Goal: Task Accomplishment & Management: Use online tool/utility

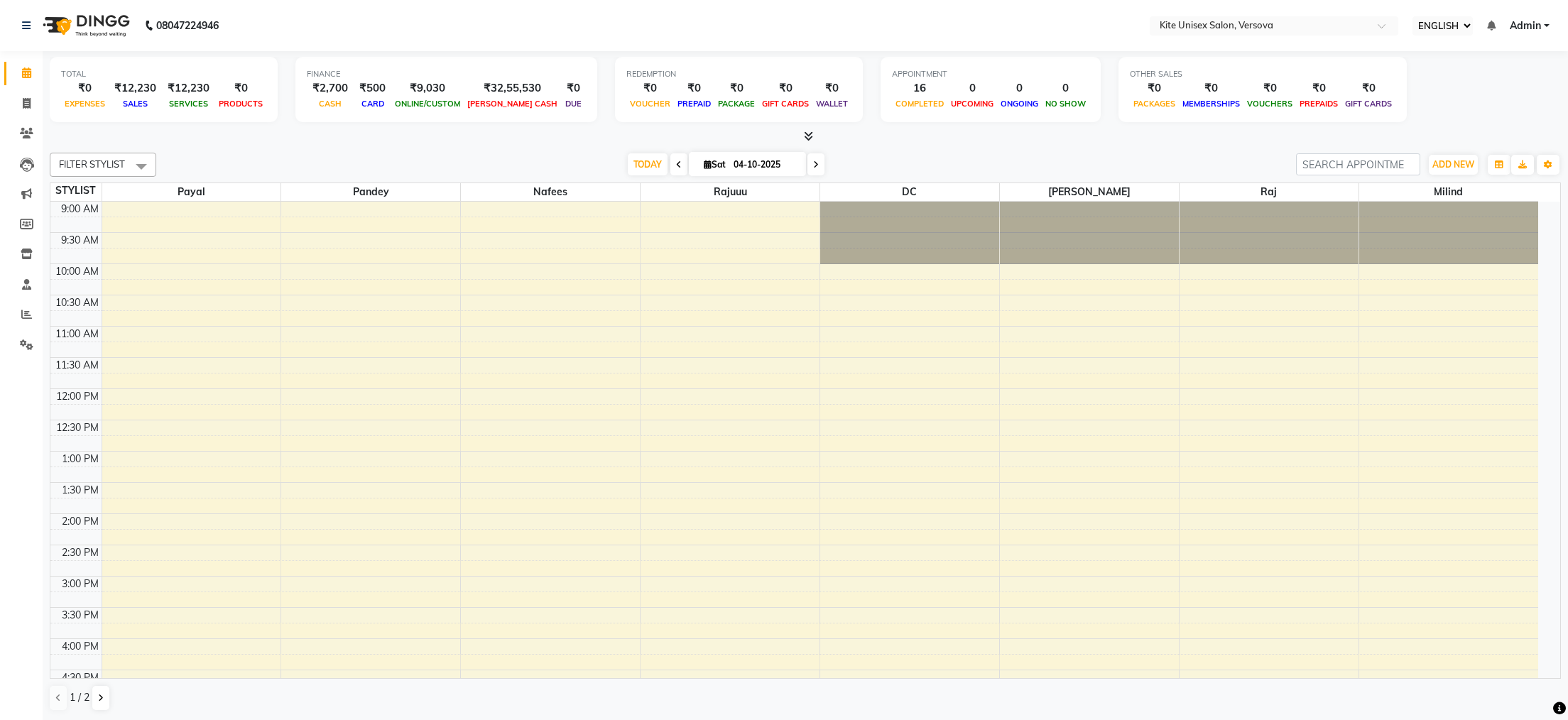
select select "ec"
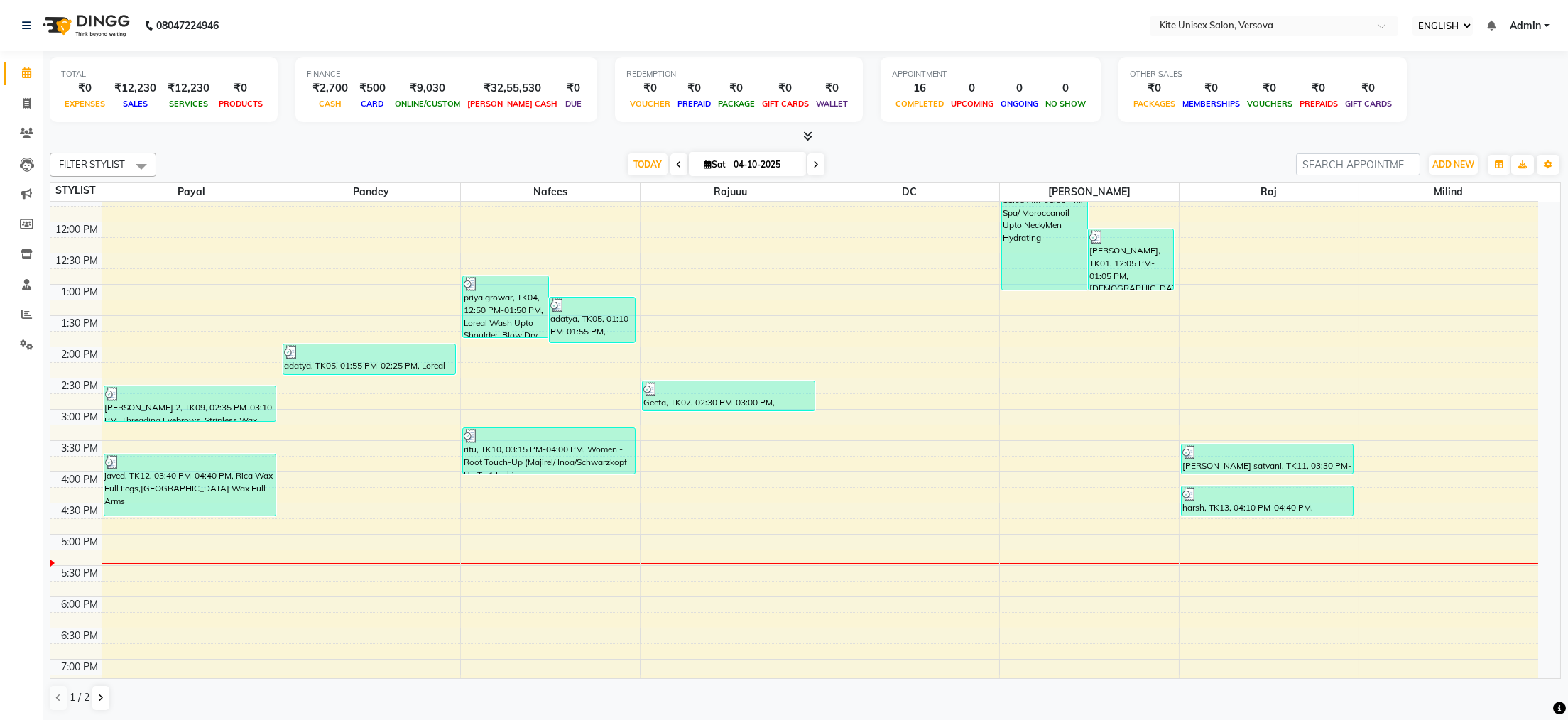
scroll to position [170, 0]
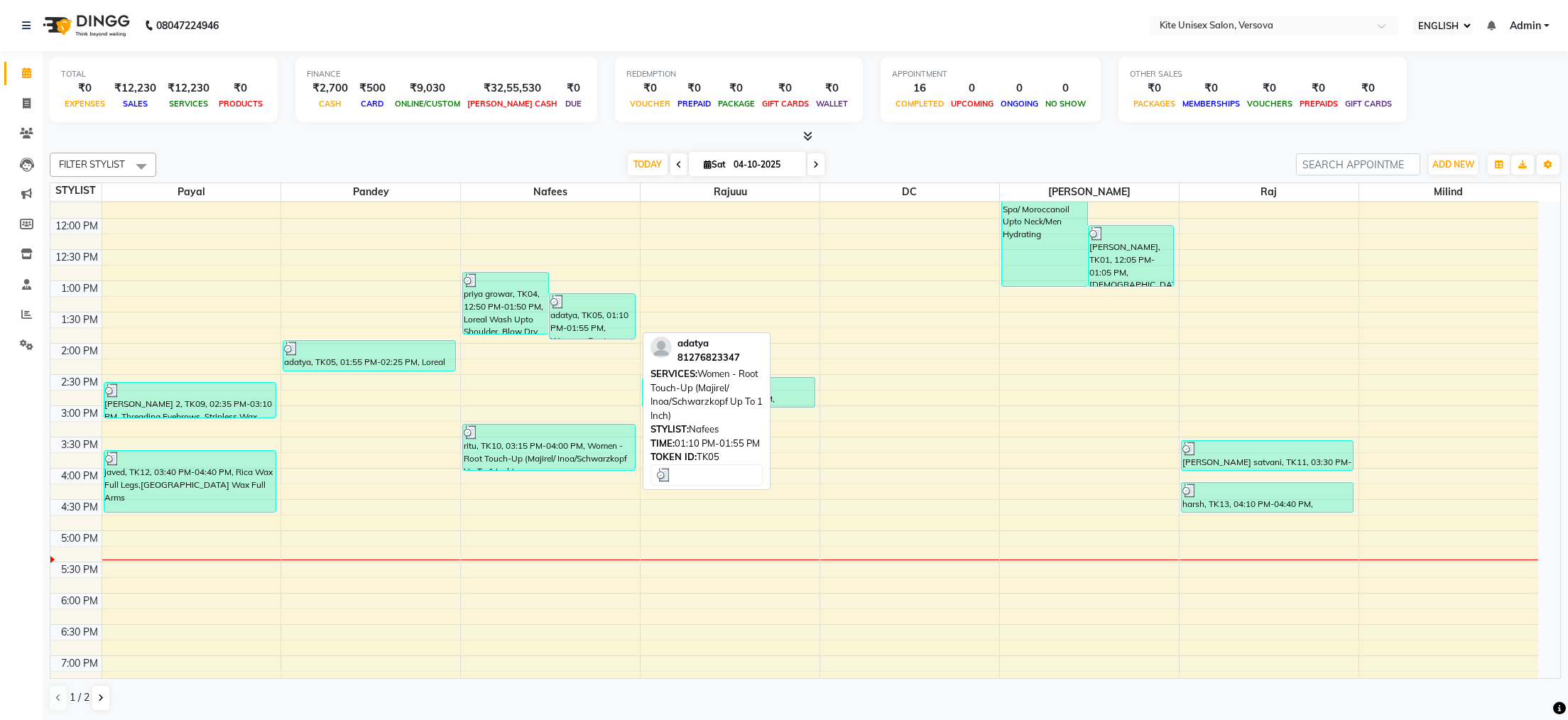
click at [587, 320] on div "adatya, TK05, 01:10 PM-01:55 PM, Women - Root Touch-Up (Majirel/ Inoa/Schwarzko…" at bounding box center [591, 316] width 85 height 44
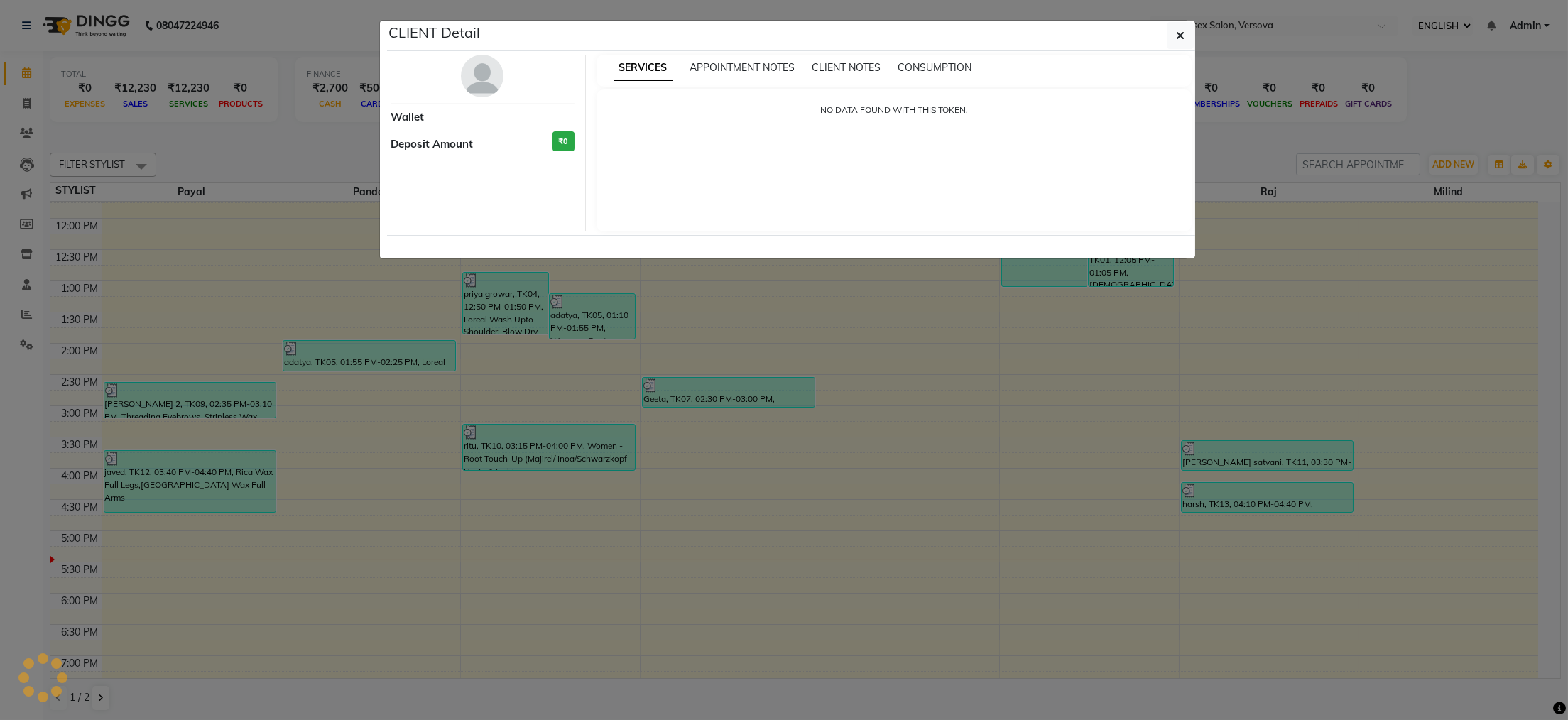
select select "3"
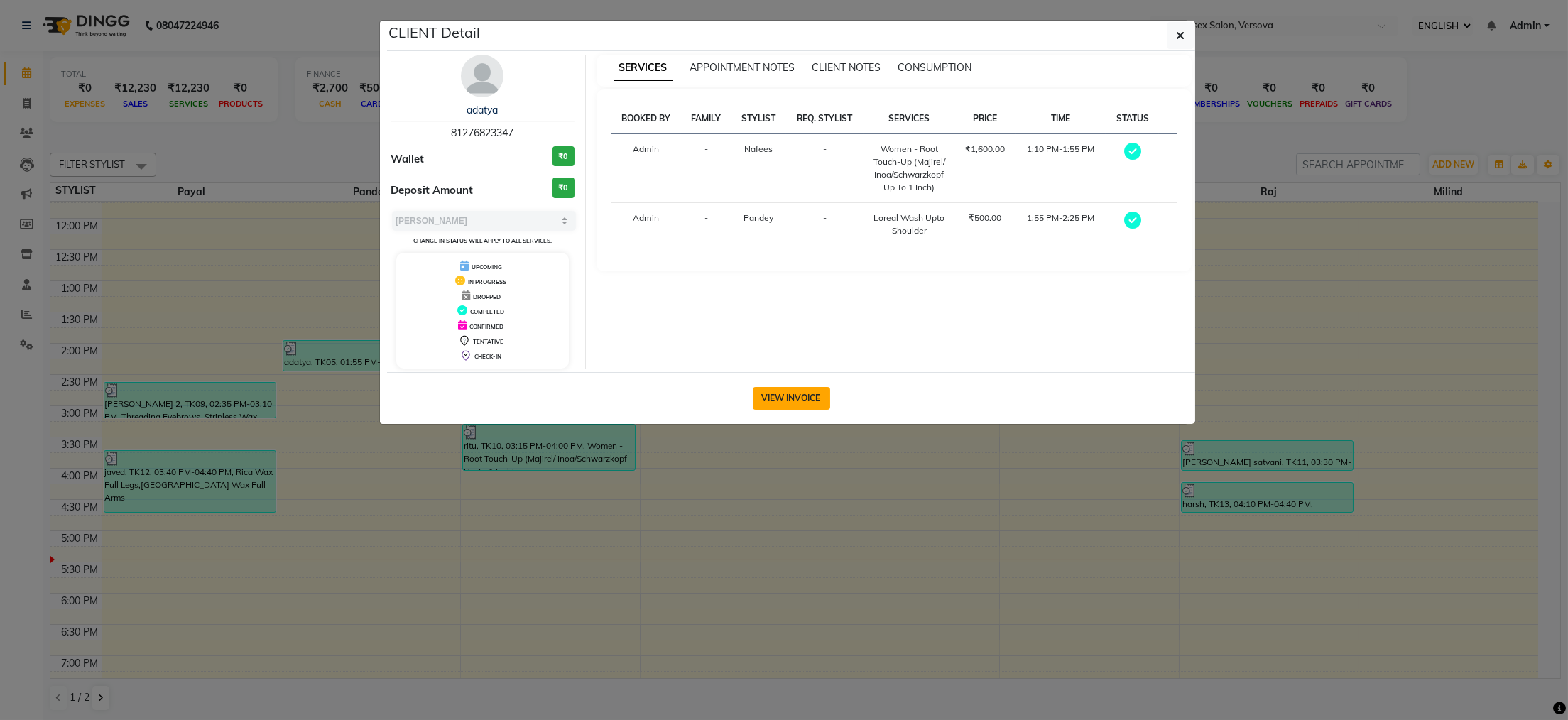
click at [787, 397] on button "VIEW INVOICE" at bounding box center [791, 398] width 77 height 23
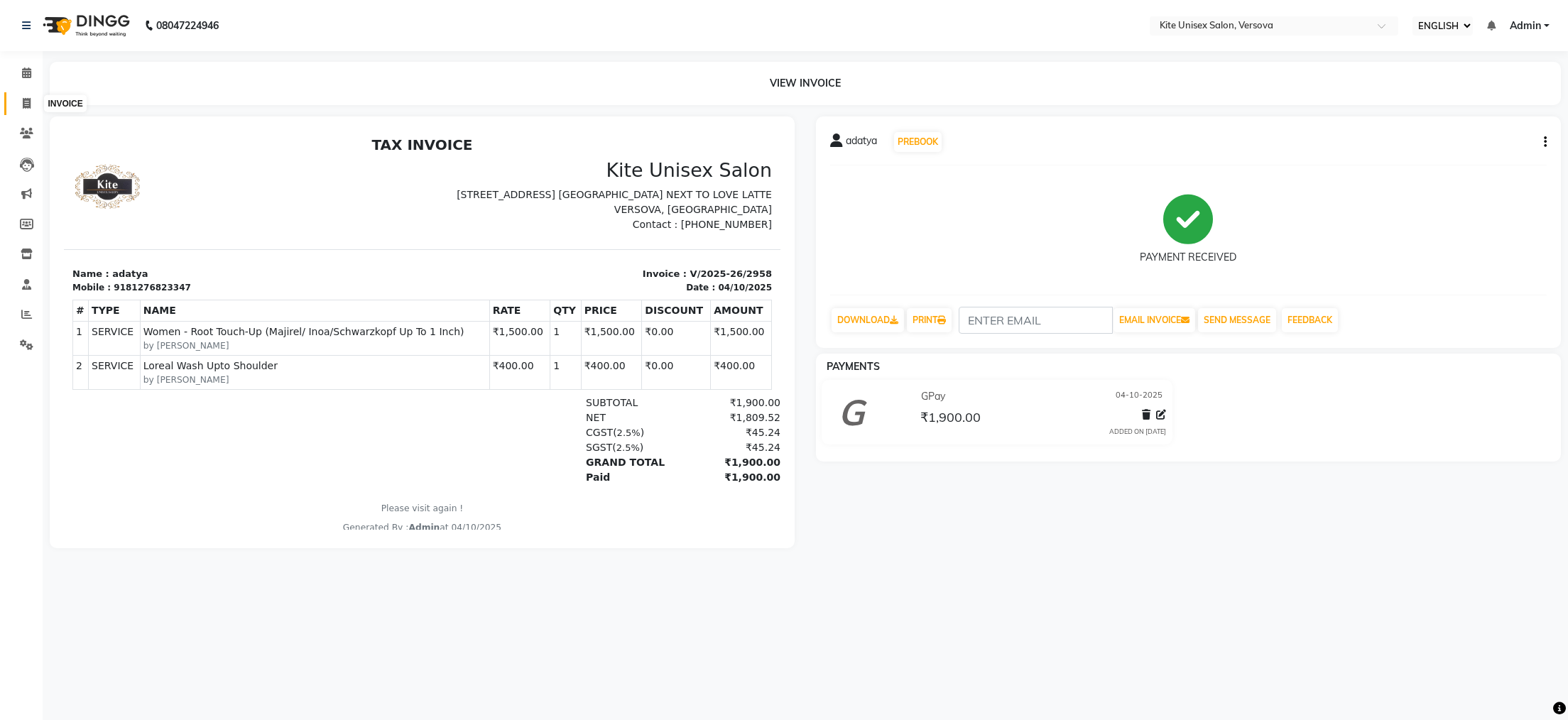
click at [29, 98] on icon at bounding box center [27, 104] width 8 height 11
select select "service"
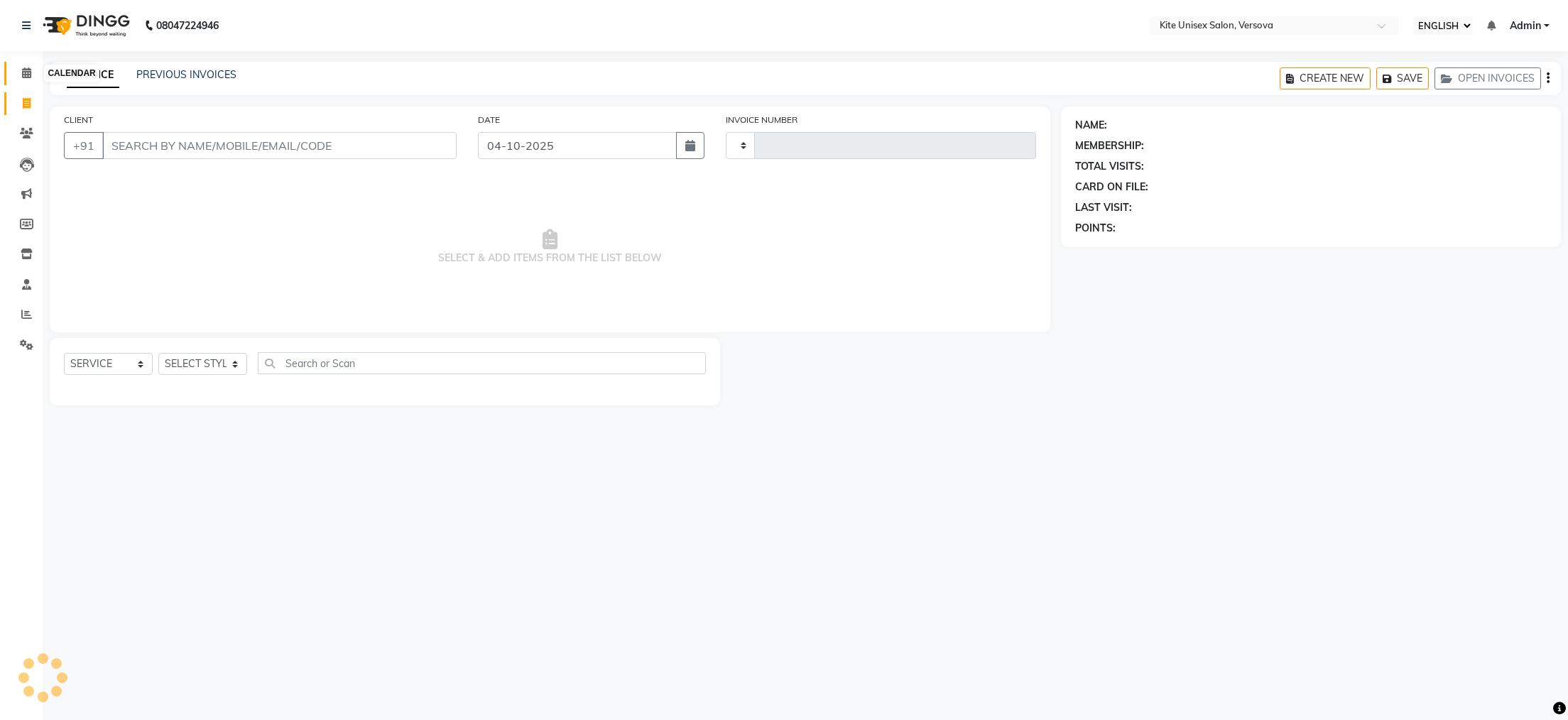
type input "2967"
select select "6093"
click at [28, 71] on icon at bounding box center [27, 73] width 9 height 11
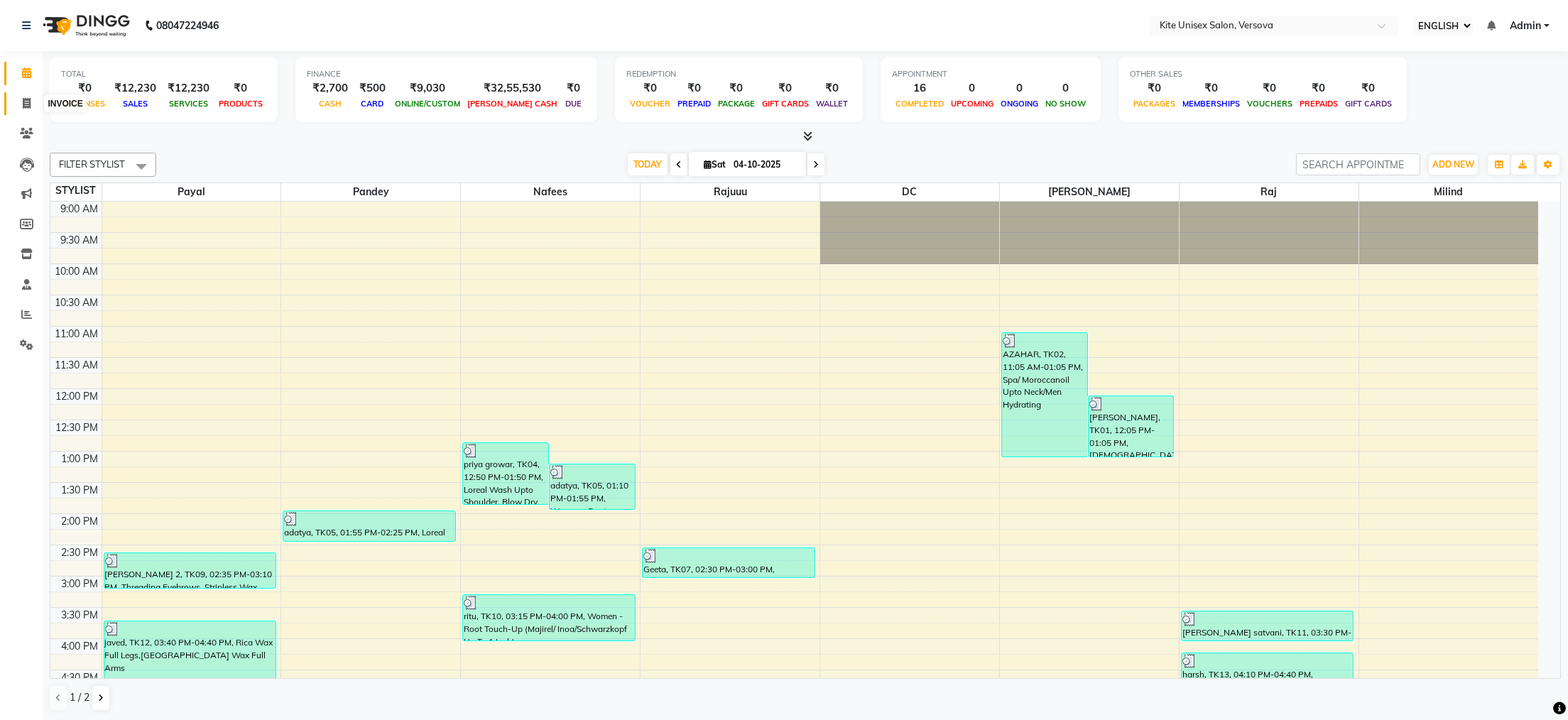
click at [25, 101] on icon at bounding box center [27, 104] width 8 height 11
select select "6093"
select select "service"
select select "ec"
